Goal: Task Accomplishment & Management: Complete application form

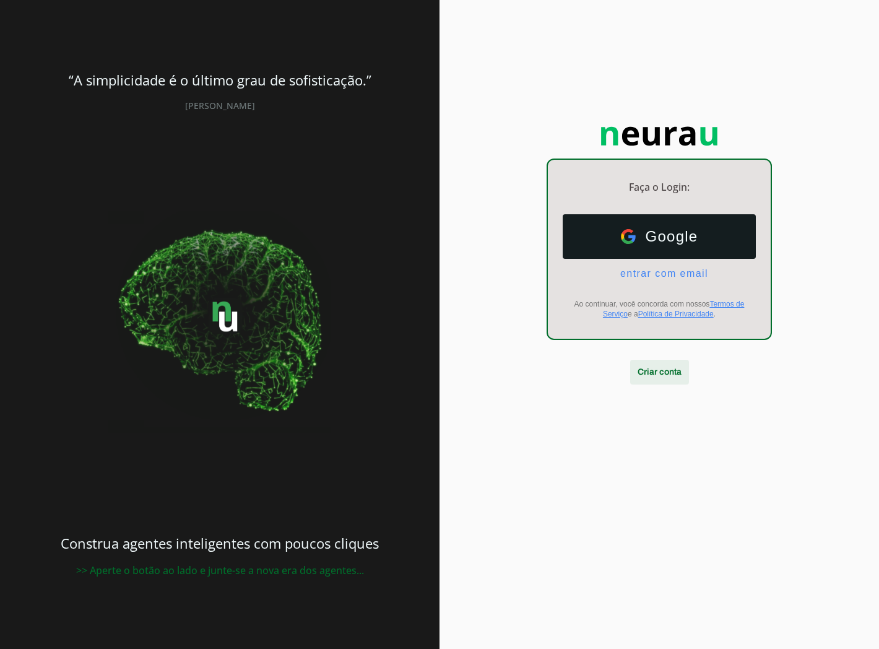
click at [666, 376] on span at bounding box center [659, 372] width 59 height 30
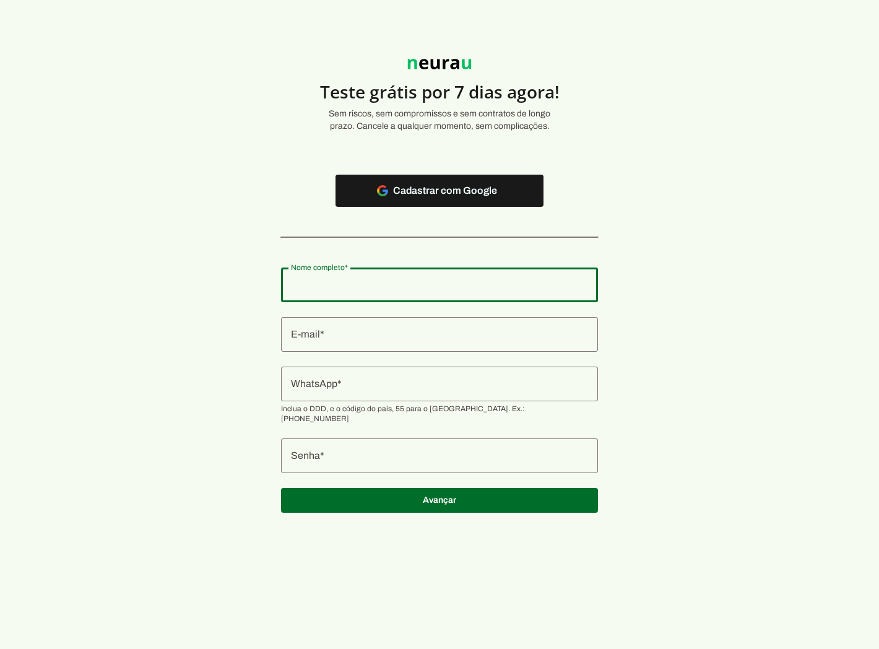
click at [413, 288] on input "Nome completo" at bounding box center [439, 284] width 297 height 15
click at [350, 317] on div at bounding box center [439, 334] width 317 height 35
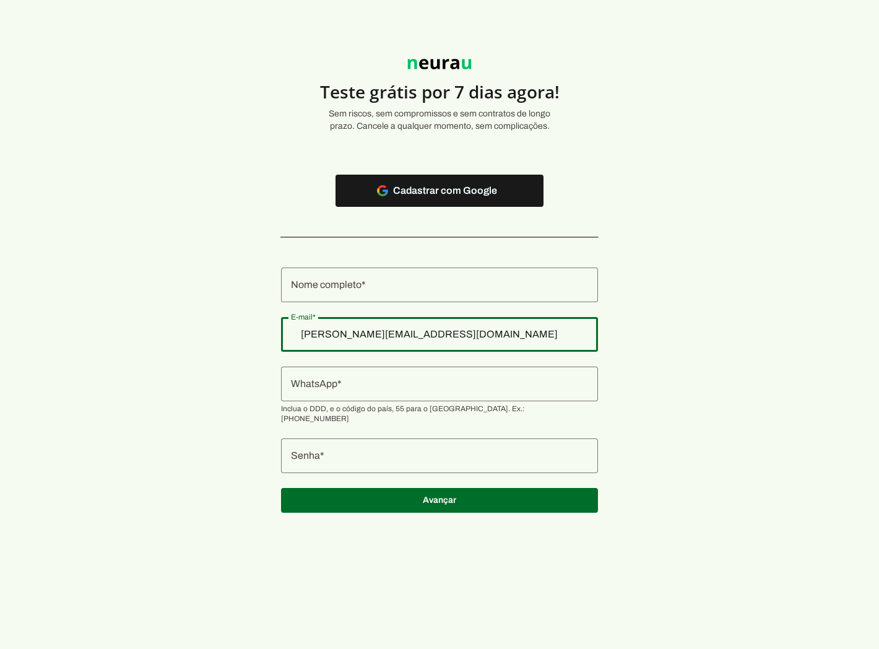
type input "[PERSON_NAME][EMAIL_ADDRESS][DOMAIN_NAME]"
type md-outlined-text-field "[PERSON_NAME][EMAIL_ADDRESS][DOMAIN_NAME]"
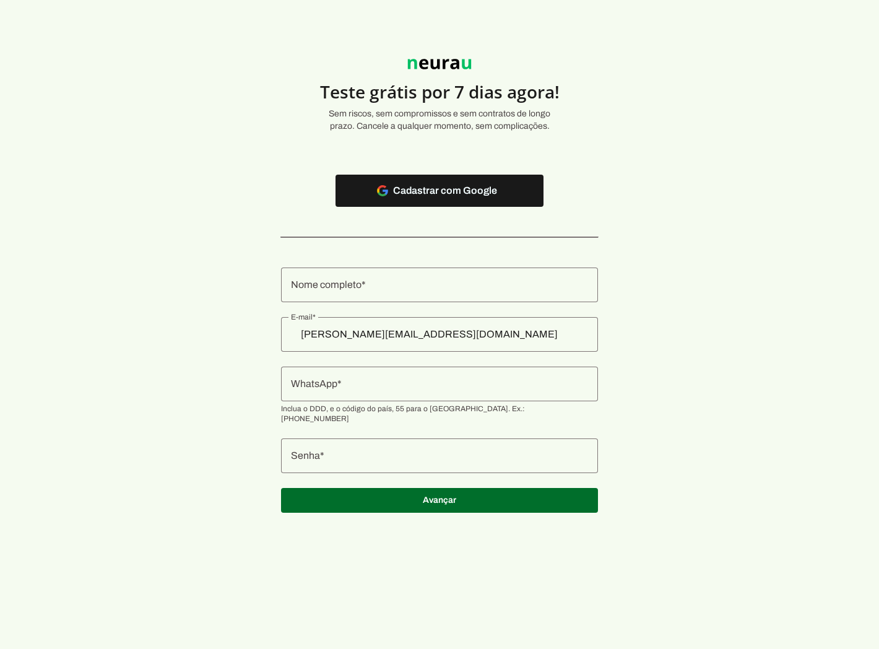
click at [354, 273] on div at bounding box center [439, 284] width 317 height 35
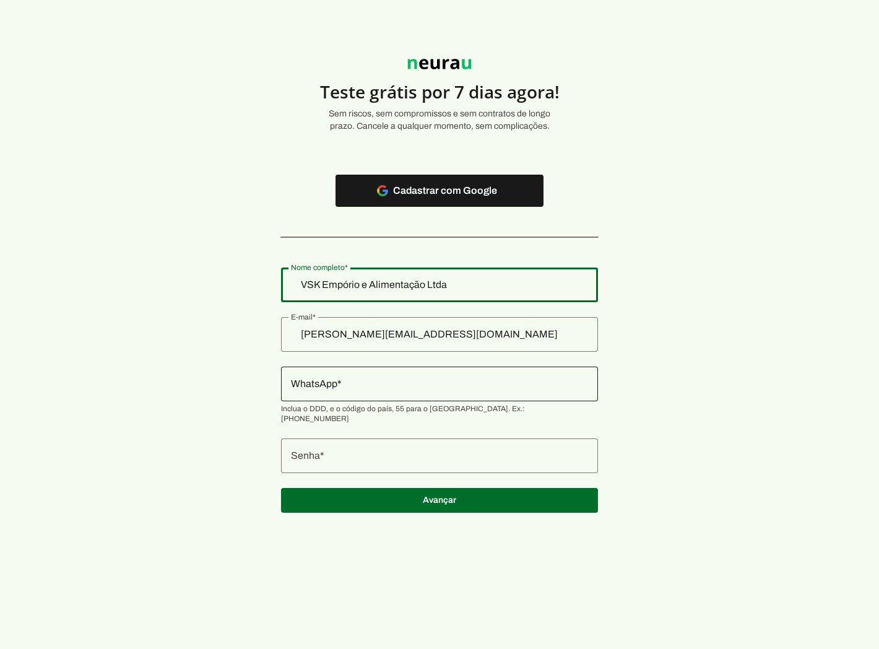
type input "VSK Empório e Alimentação Ltda"
type md-outlined-text-field "VSK Empório e Alimentação Ltda"
drag, startPoint x: 368, startPoint y: 404, endPoint x: 363, endPoint y: 393, distance: 11.4
click at [366, 397] on div "WhatsApp* WhatsApp* Inclua o DDD, e o código do país, 55 para o [GEOGRAPHIC_DAT…" at bounding box center [439, 395] width 317 height 57
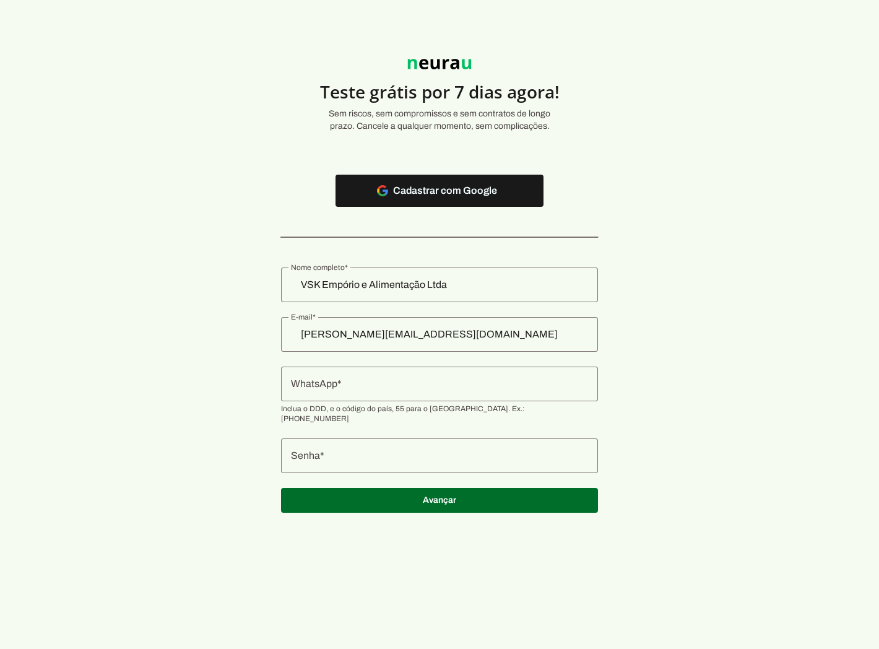
click at [414, 386] on input "WhatsApp" at bounding box center [439, 383] width 297 height 15
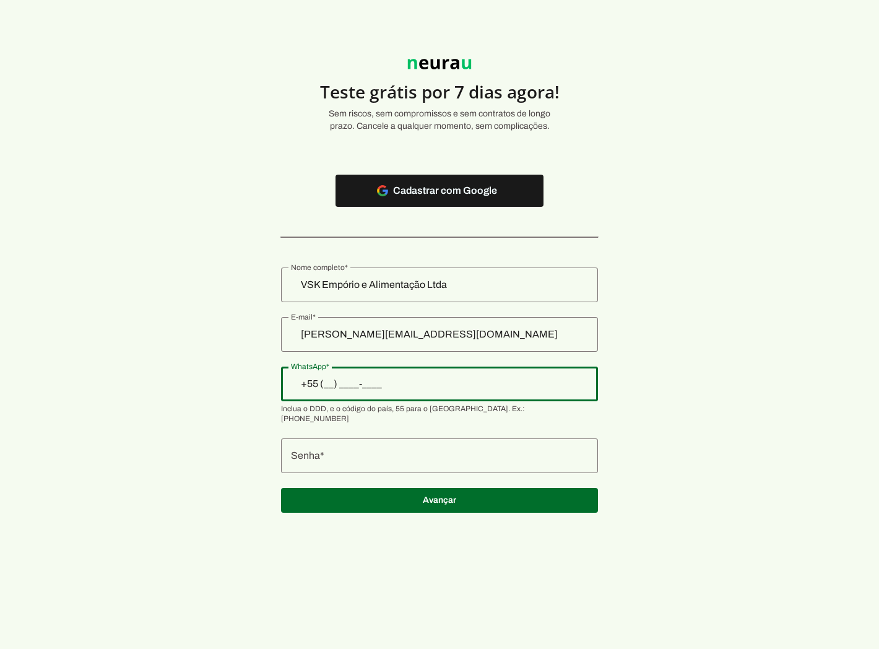
paste input "12) [PHONE_NUMBER]"
type input "[PHONE_NUMBER]"
type md-outlined-text-field "[PHONE_NUMBER]"
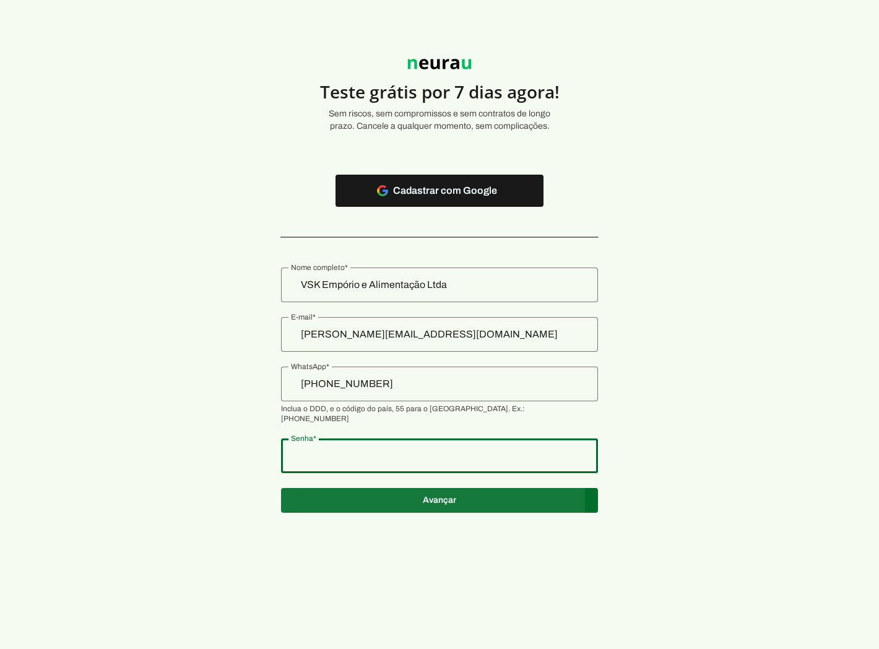
type md-outlined-text-field "123456789"
click at [440, 487] on span at bounding box center [439, 500] width 317 height 30
